Goal: Communication & Community: Answer question/provide support

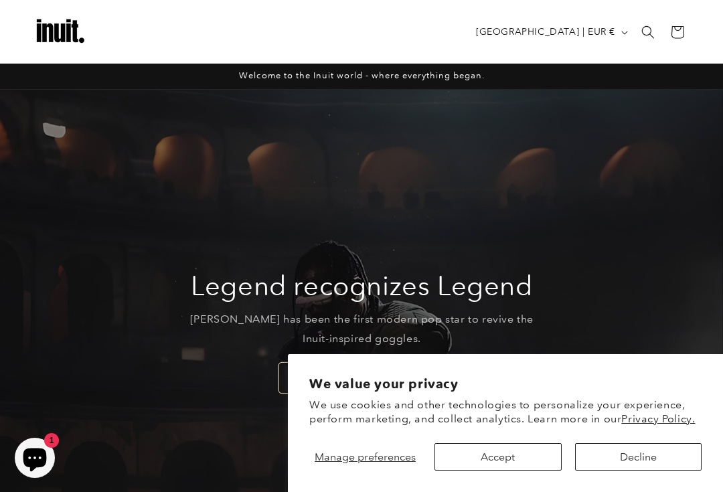
click at [506, 443] on button "Accept" at bounding box center [498, 456] width 127 height 27
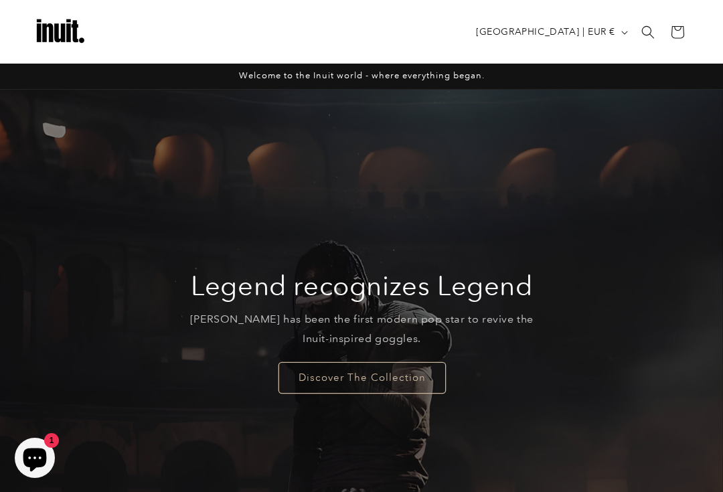
click at [329, 381] on link "Discover The Collection" at bounding box center [361, 377] width 167 height 31
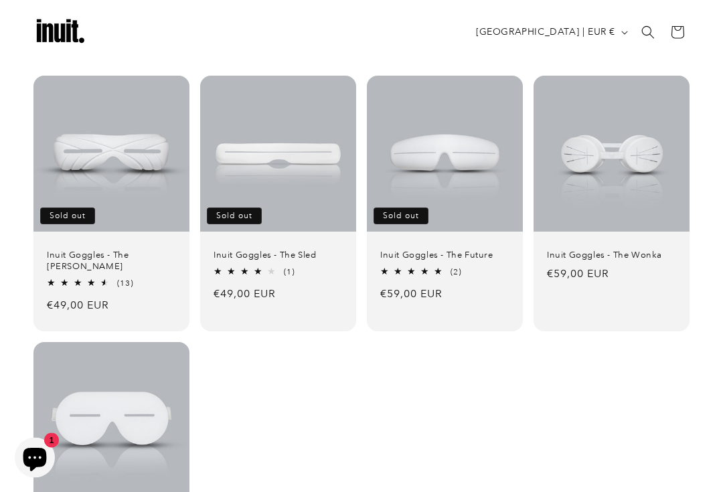
scroll to position [112, 0]
click at [154, 260] on link "Inuit Goggles - The [PERSON_NAME]" at bounding box center [111, 261] width 129 height 23
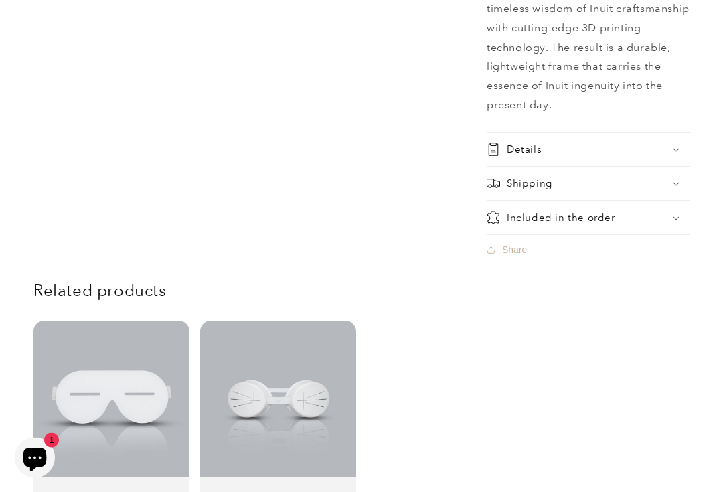
scroll to position [1265, 0]
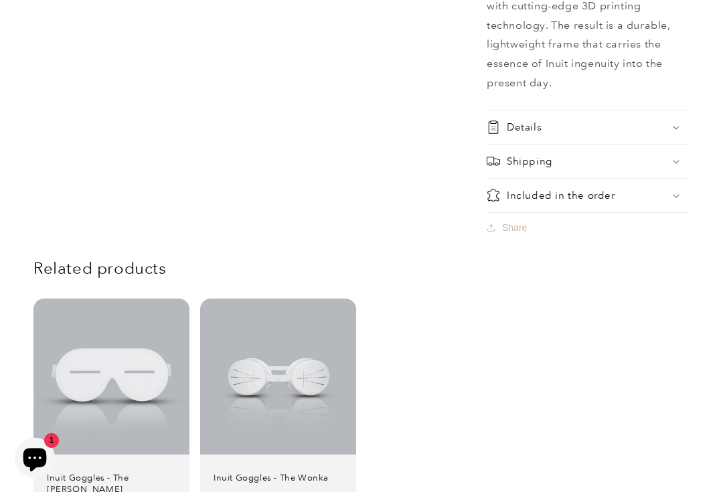
click at [267, 473] on link "Inuit Goggles - The Wonka" at bounding box center [278, 478] width 129 height 11
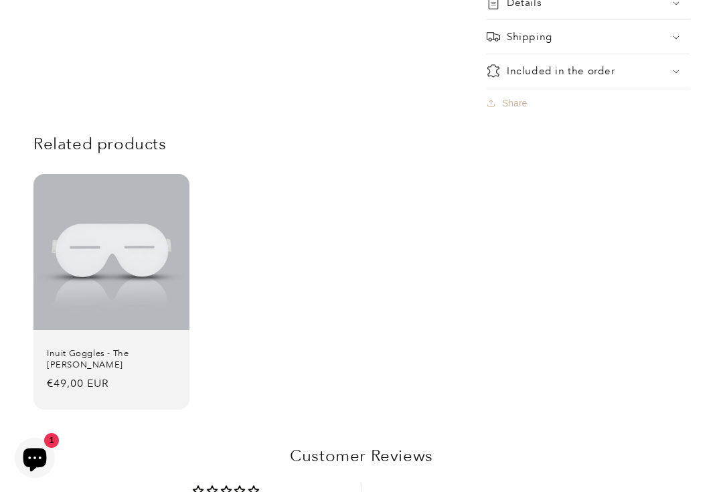
scroll to position [1324, 0]
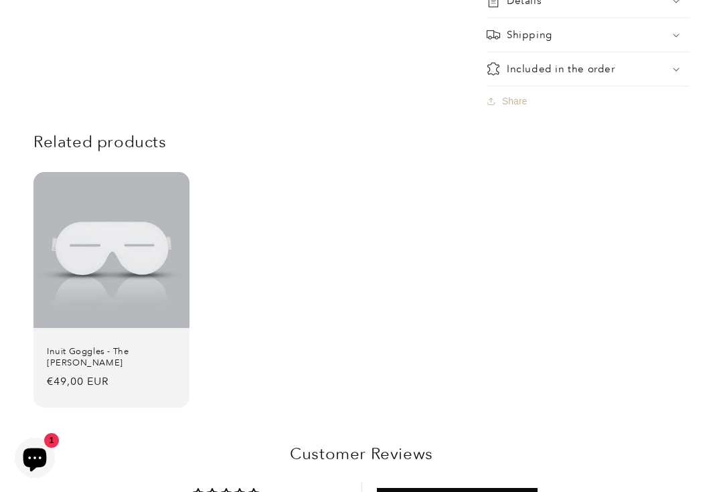
click at [46, 474] on icon "Chat window" at bounding box center [34, 458] width 39 height 39
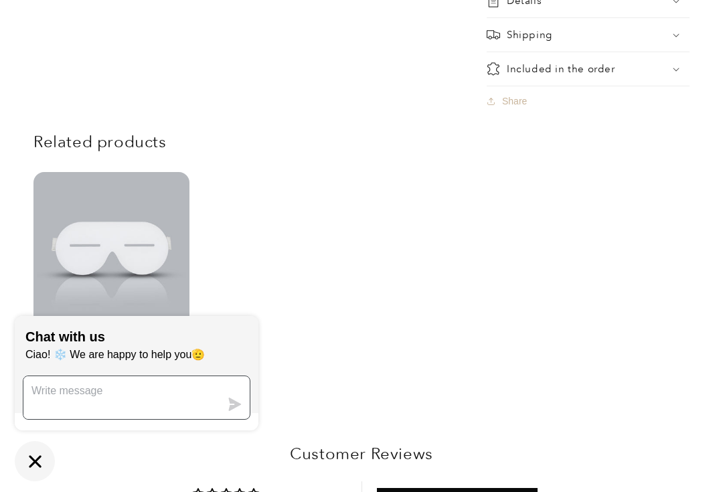
click at [135, 417] on textarea "Message us" at bounding box center [121, 397] width 197 height 43
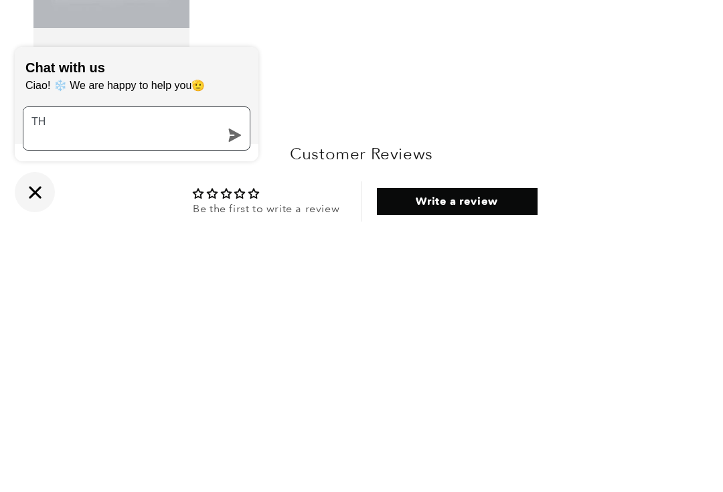
type textarea "T"
type textarea "just bought one"
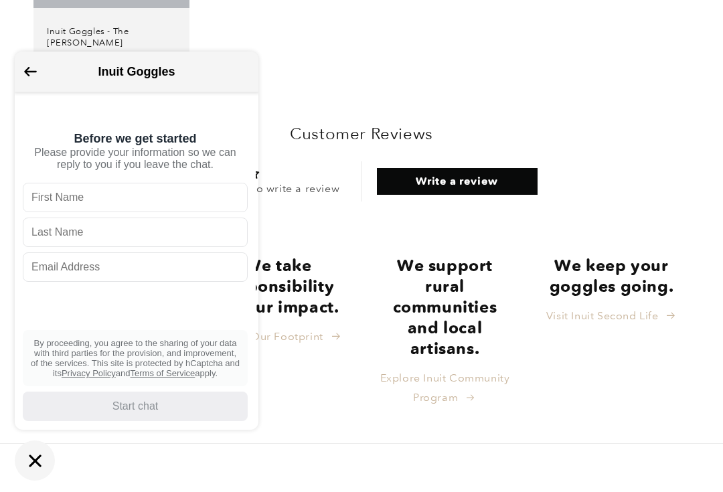
scroll to position [1644, 0]
